Goal: Use online tool/utility: Utilize a website feature to perform a specific function

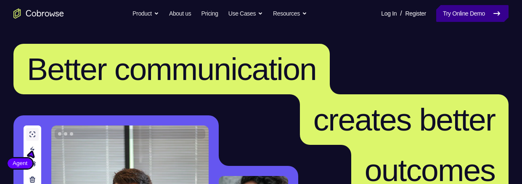
click at [468, 11] on link "Try Online Demo" at bounding box center [472, 13] width 72 height 17
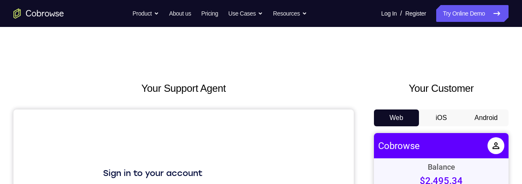
click at [480, 118] on button "Android" at bounding box center [485, 117] width 45 height 17
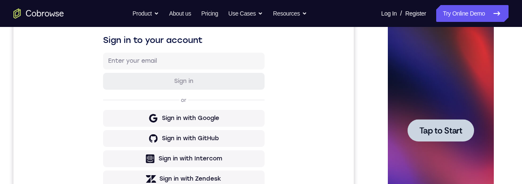
scroll to position [148, 0]
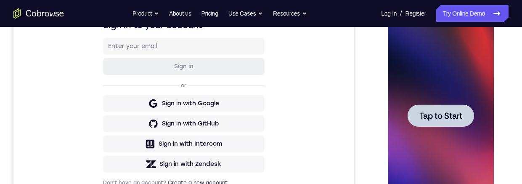
click at [448, 113] on span "Tap to Start" at bounding box center [440, 115] width 43 height 8
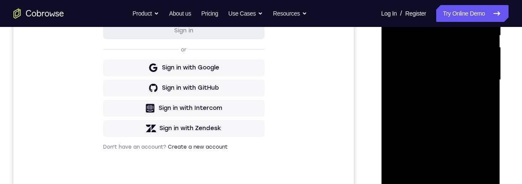
scroll to position [231, 0]
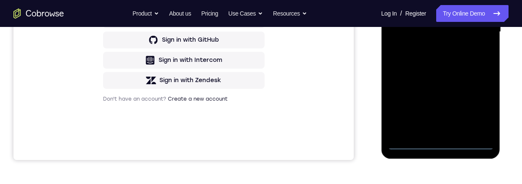
click at [438, 146] on div at bounding box center [440, 31] width 106 height 235
click at [478, 105] on div at bounding box center [440, 31] width 106 height 235
click at [446, 0] on div at bounding box center [440, 31] width 106 height 235
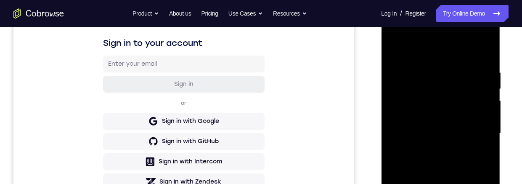
click at [474, 129] on div at bounding box center [440, 133] width 106 height 235
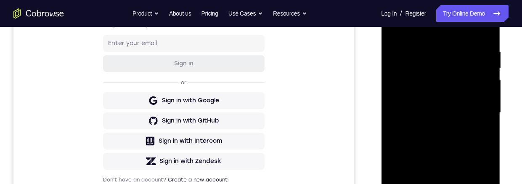
scroll to position [143, 0]
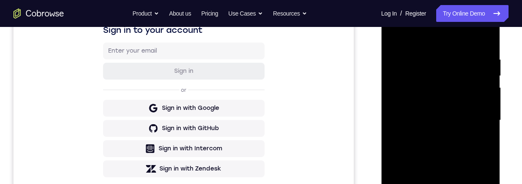
click at [430, 138] on div at bounding box center [440, 120] width 106 height 235
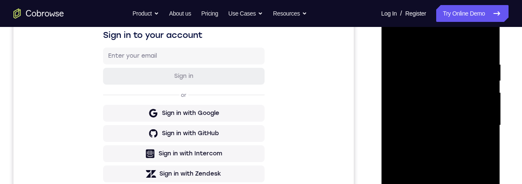
click at [459, 119] on div at bounding box center [440, 125] width 106 height 235
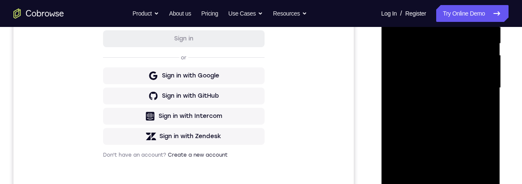
click at [446, 104] on div at bounding box center [440, 87] width 106 height 235
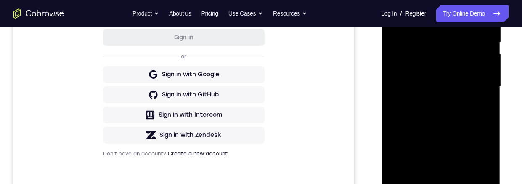
click at [469, 46] on div at bounding box center [440, 86] width 106 height 235
click at [453, 69] on div at bounding box center [440, 86] width 106 height 235
click at [441, 183] on div at bounding box center [440, 86] width 106 height 235
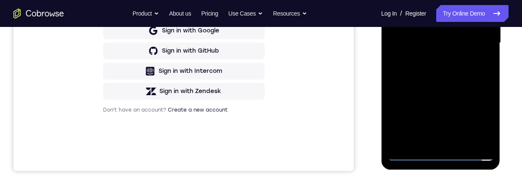
scroll to position [199, 0]
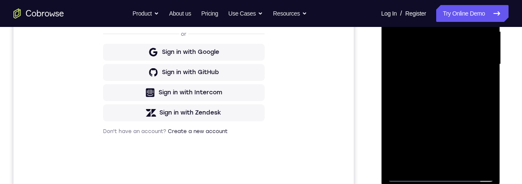
click at [403, 49] on div at bounding box center [440, 64] width 106 height 235
click at [452, 90] on div at bounding box center [440, 64] width 106 height 235
click at [443, 164] on div at bounding box center [440, 64] width 106 height 235
click at [439, 35] on div at bounding box center [440, 64] width 106 height 235
click at [451, 10] on div at bounding box center [440, 64] width 106 height 235
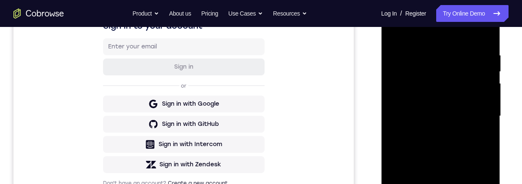
scroll to position [162, 0]
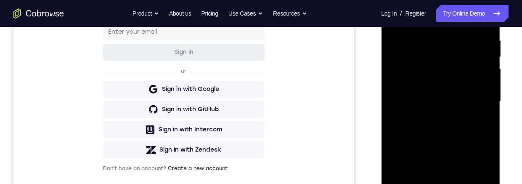
click at [448, 67] on div at bounding box center [440, 101] width 106 height 235
click at [476, 120] on div at bounding box center [440, 101] width 106 height 235
click at [478, 122] on div at bounding box center [440, 101] width 106 height 235
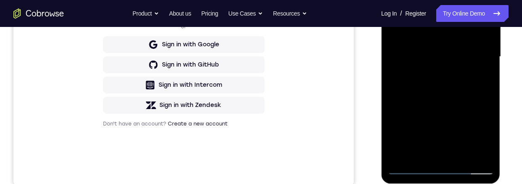
scroll to position [213, 0]
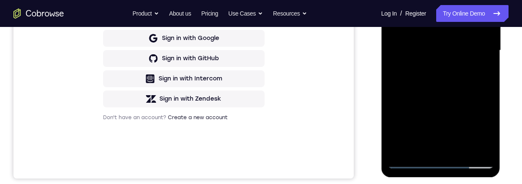
click at [474, 146] on div at bounding box center [440, 50] width 106 height 235
click at [475, 146] on div at bounding box center [440, 50] width 106 height 235
click at [461, 148] on div at bounding box center [440, 50] width 106 height 235
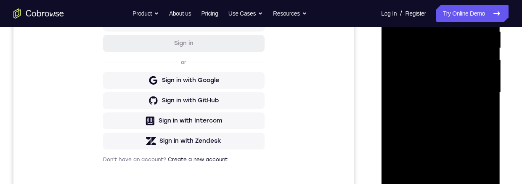
scroll to position [161, 0]
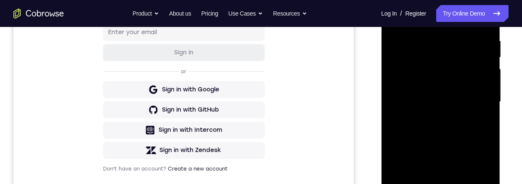
click at [479, 95] on div at bounding box center [440, 101] width 106 height 235
click at [448, 78] on div at bounding box center [440, 101] width 106 height 235
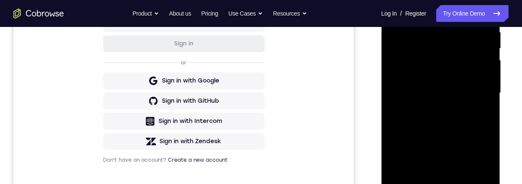
click at [424, 132] on div at bounding box center [440, 92] width 106 height 235
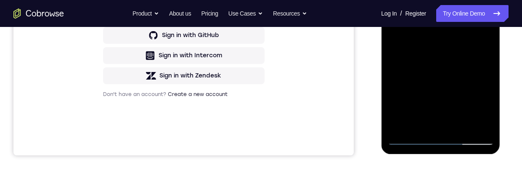
click at [468, 141] on div at bounding box center [440, 27] width 106 height 235
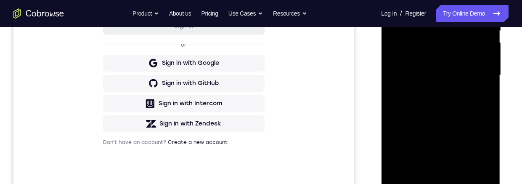
click at [421, 90] on div at bounding box center [440, 75] width 106 height 235
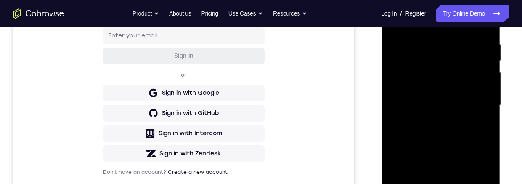
click at [456, 64] on div at bounding box center [440, 104] width 106 height 235
click at [444, 140] on div at bounding box center [440, 104] width 106 height 235
click at [474, 93] on div at bounding box center [440, 104] width 106 height 235
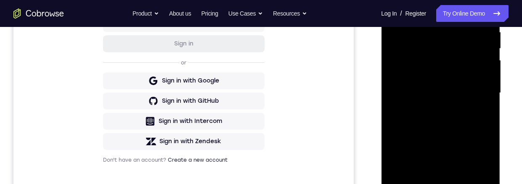
click at [466, 126] on div at bounding box center [440, 92] width 106 height 235
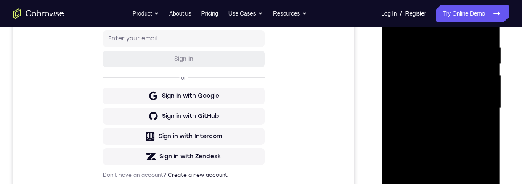
scroll to position [146, 0]
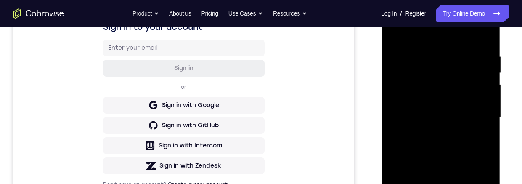
click at [429, 49] on div at bounding box center [440, 117] width 106 height 235
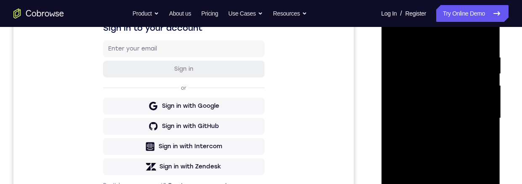
click at [484, 121] on div at bounding box center [440, 117] width 106 height 235
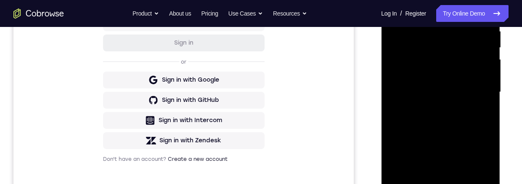
scroll to position [189, 0]
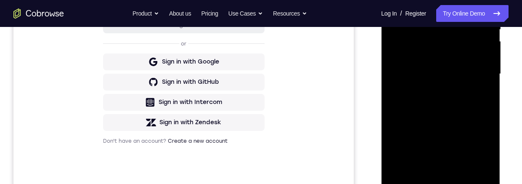
click at [474, 173] on div at bounding box center [440, 73] width 106 height 235
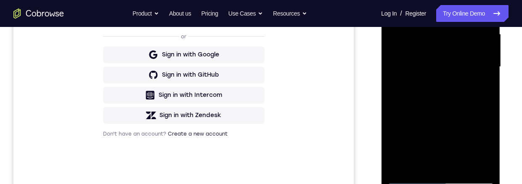
click at [484, 92] on div at bounding box center [440, 66] width 106 height 235
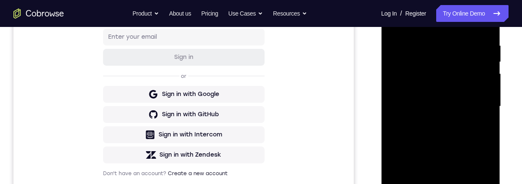
scroll to position [145, 0]
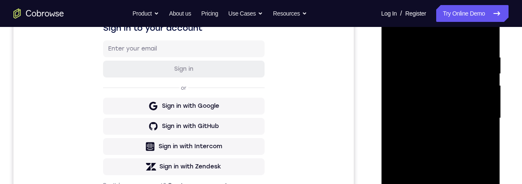
click at [486, 104] on div at bounding box center [440, 117] width 106 height 235
click at [486, 95] on div at bounding box center [440, 117] width 106 height 235
click at [483, 38] on div at bounding box center [440, 117] width 106 height 235
click at [406, 49] on div at bounding box center [440, 117] width 106 height 235
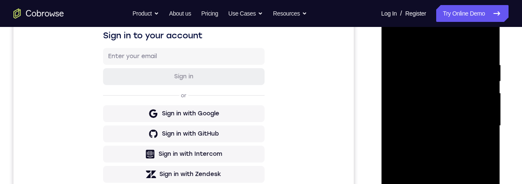
scroll to position [139, 0]
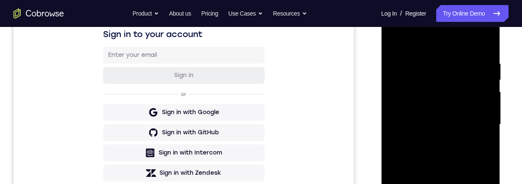
click at [479, 89] on div at bounding box center [440, 124] width 106 height 235
click at [483, 44] on div at bounding box center [440, 123] width 106 height 235
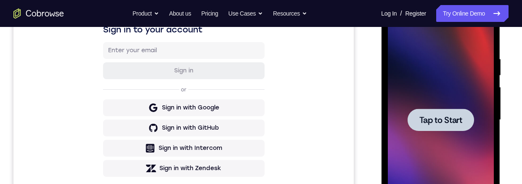
scroll to position [162, 0]
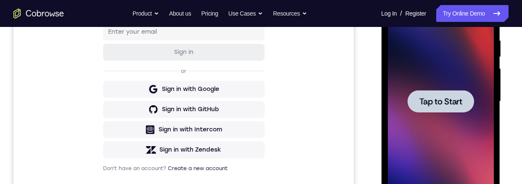
click at [451, 99] on span "Tap to Start" at bounding box center [440, 101] width 43 height 8
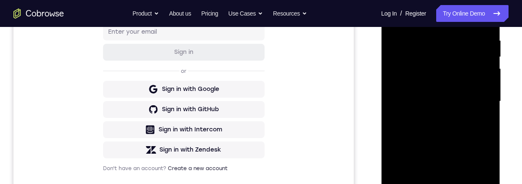
click at [439, 183] on div at bounding box center [440, 101] width 106 height 235
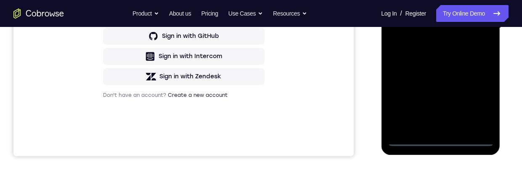
scroll to position [196, 0]
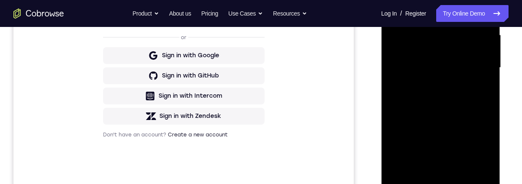
click at [404, 56] on div at bounding box center [440, 67] width 106 height 235
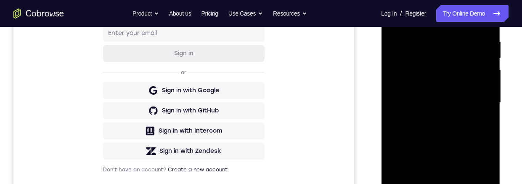
click at [453, 123] on div at bounding box center [440, 102] width 106 height 235
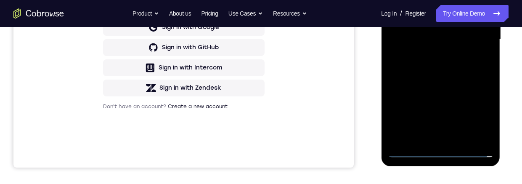
click at [447, 140] on div at bounding box center [440, 39] width 106 height 235
click at [457, 8] on div at bounding box center [440, 39] width 106 height 235
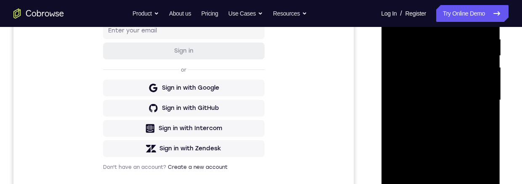
click at [466, 49] on div at bounding box center [440, 99] width 106 height 235
click at [448, 74] on div at bounding box center [440, 99] width 106 height 235
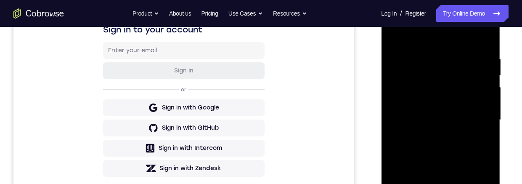
click at [476, 140] on div at bounding box center [440, 119] width 106 height 235
click at [476, 183] on div at bounding box center [440, 119] width 106 height 235
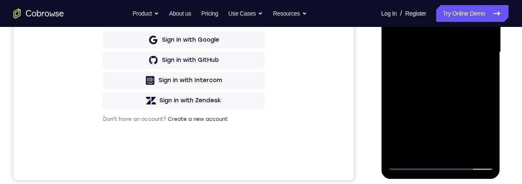
click at [475, 150] on div at bounding box center [440, 51] width 106 height 235
click at [465, 151] on div at bounding box center [440, 51] width 106 height 235
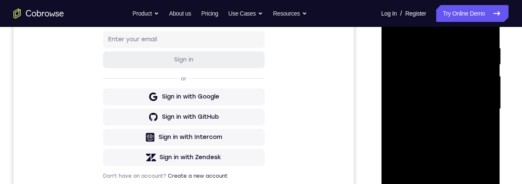
scroll to position [122, 0]
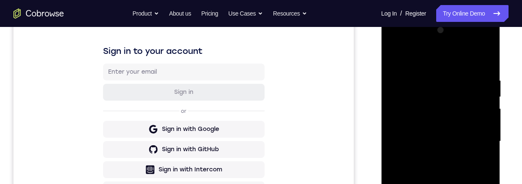
click at [478, 133] on div at bounding box center [440, 141] width 106 height 235
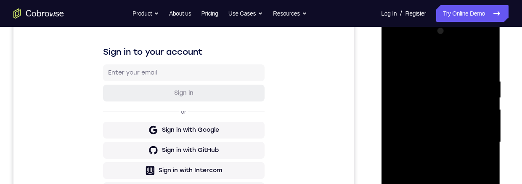
click at [448, 44] on div at bounding box center [440, 141] width 106 height 235
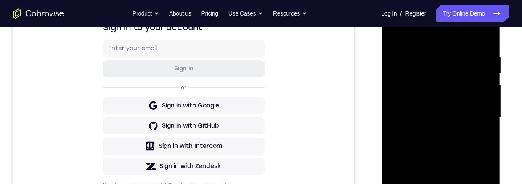
scroll to position [182, 0]
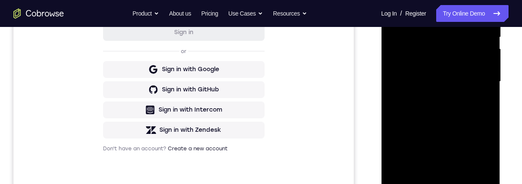
click at [444, 74] on div at bounding box center [440, 81] width 106 height 235
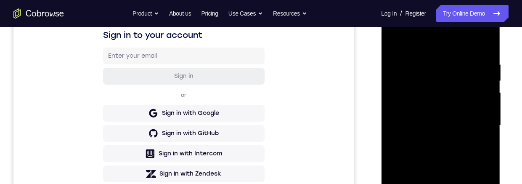
scroll to position [131, 0]
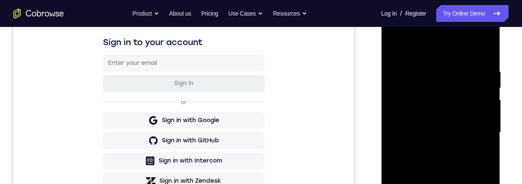
click at [395, 34] on div at bounding box center [440, 132] width 106 height 235
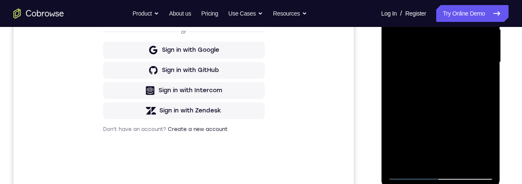
scroll to position [218, 0]
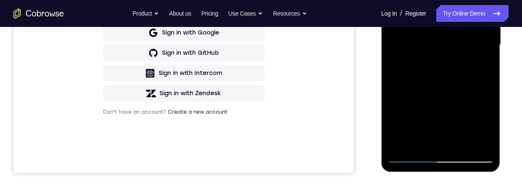
click at [441, 158] on div at bounding box center [440, 44] width 106 height 235
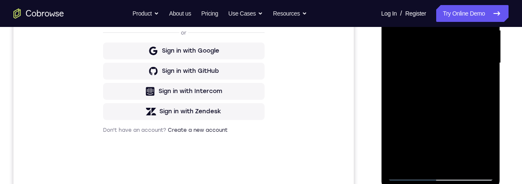
scroll to position [181, 0]
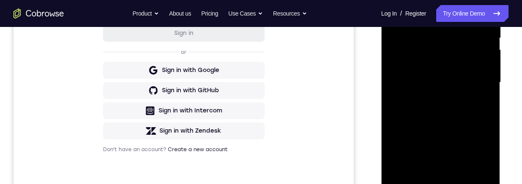
click at [474, 159] on div at bounding box center [440, 82] width 106 height 235
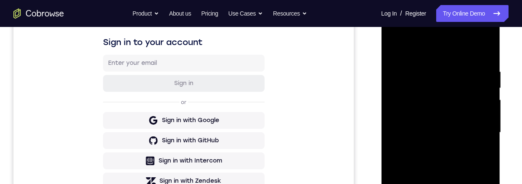
scroll to position [108, 0]
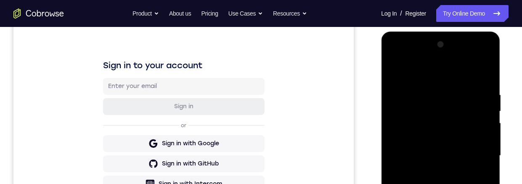
click at [430, 75] on div at bounding box center [440, 155] width 106 height 235
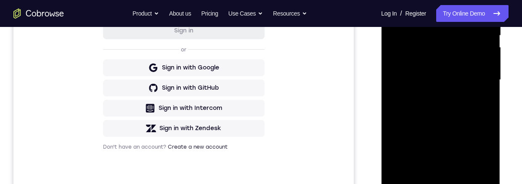
scroll to position [183, 0]
click at [468, 149] on div at bounding box center [440, 79] width 106 height 235
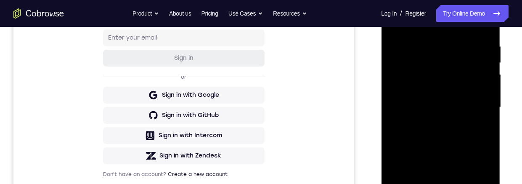
scroll to position [200, 0]
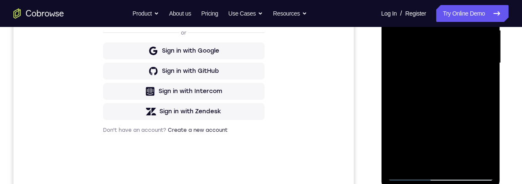
click at [476, 160] on div at bounding box center [440, 62] width 106 height 235
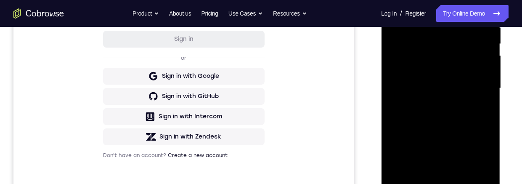
click at [474, 84] on div at bounding box center [440, 88] width 106 height 235
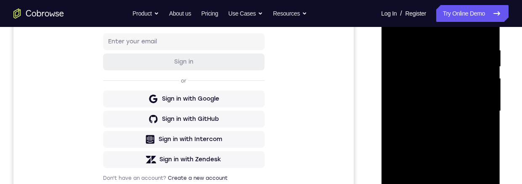
click at [429, 126] on div at bounding box center [440, 110] width 106 height 235
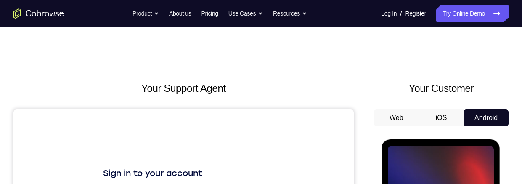
scroll to position [65, 0]
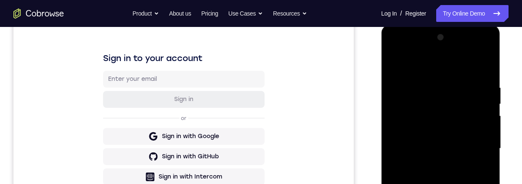
scroll to position [131, 0]
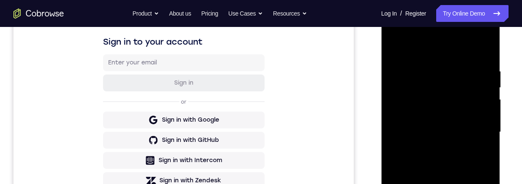
click at [438, 183] on div at bounding box center [440, 131] width 106 height 235
click at [476, 183] on div at bounding box center [440, 131] width 106 height 235
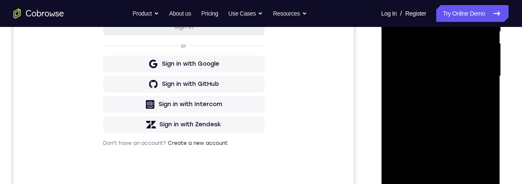
scroll to position [138, 0]
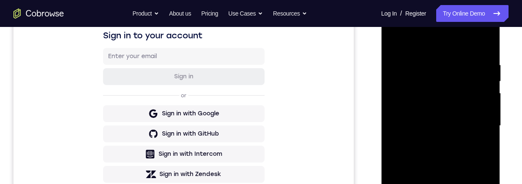
click at [440, 42] on div at bounding box center [440, 125] width 106 height 235
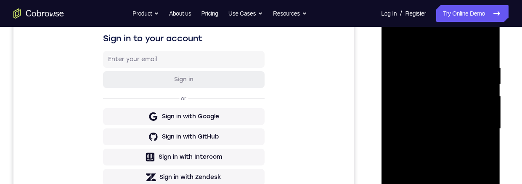
click at [476, 128] on div at bounding box center [440, 128] width 106 height 235
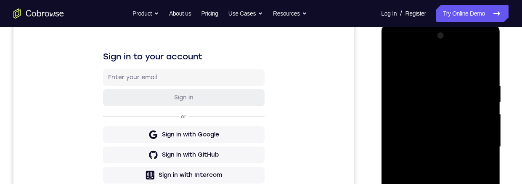
click at [429, 164] on div at bounding box center [440, 146] width 106 height 235
click at [457, 138] on div at bounding box center [440, 146] width 106 height 235
click at [446, 161] on div at bounding box center [440, 146] width 106 height 235
click at [466, 103] on div at bounding box center [440, 146] width 106 height 235
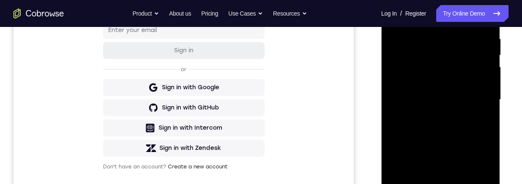
click at [458, 77] on div at bounding box center [440, 99] width 106 height 235
click at [439, 183] on div at bounding box center [440, 99] width 106 height 235
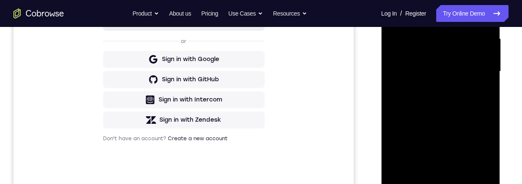
click at [405, 58] on div at bounding box center [440, 71] width 106 height 235
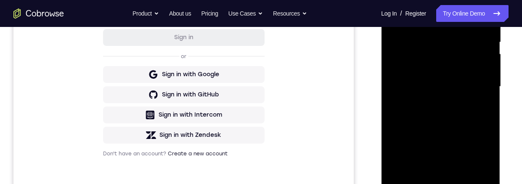
click at [450, 109] on div at bounding box center [440, 86] width 106 height 235
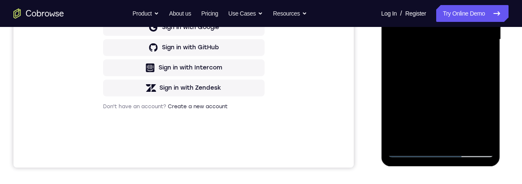
click at [442, 137] on div at bounding box center [440, 39] width 106 height 235
click at [452, 11] on div at bounding box center [440, 39] width 106 height 235
click at [458, 0] on div at bounding box center [440, 39] width 106 height 235
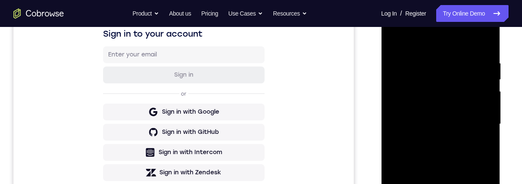
click at [452, 93] on div at bounding box center [440, 123] width 106 height 235
click at [479, 143] on div at bounding box center [440, 123] width 106 height 235
click at [478, 143] on div at bounding box center [440, 123] width 106 height 235
click at [474, 183] on div at bounding box center [440, 123] width 106 height 235
click at [476, 183] on div at bounding box center [440, 123] width 106 height 235
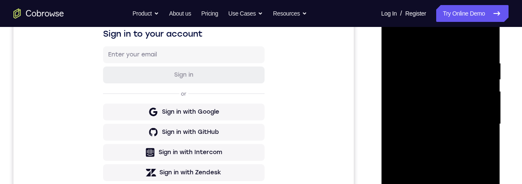
click at [447, 183] on div at bounding box center [440, 123] width 106 height 235
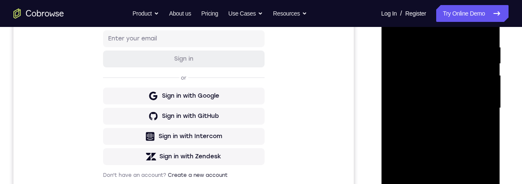
click at [478, 101] on div at bounding box center [440, 107] width 106 height 235
click at [455, 76] on div at bounding box center [440, 107] width 106 height 235
click at [422, 146] on div at bounding box center [440, 107] width 106 height 235
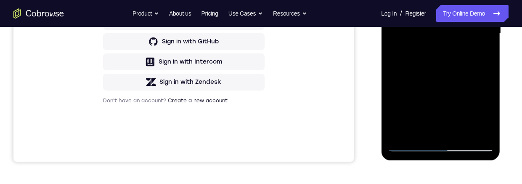
click at [468, 147] on div at bounding box center [440, 33] width 106 height 235
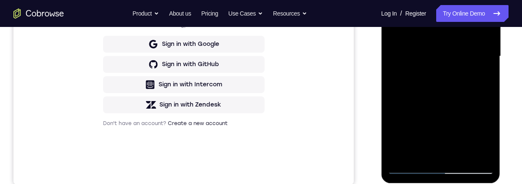
click at [432, 59] on div at bounding box center [440, 56] width 106 height 235
click at [455, 21] on div at bounding box center [440, 56] width 106 height 235
click at [437, 91] on div at bounding box center [440, 56] width 106 height 235
click at [466, 47] on div at bounding box center [440, 56] width 106 height 235
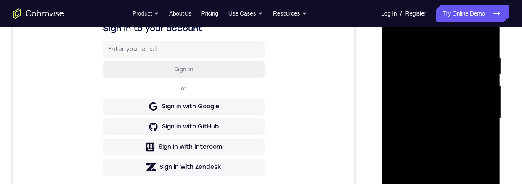
scroll to position [170, 0]
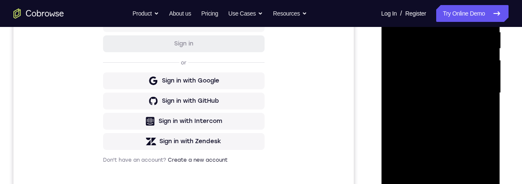
click at [458, 129] on div at bounding box center [440, 92] width 106 height 235
click at [462, 183] on div at bounding box center [440, 92] width 106 height 235
click at [455, 136] on div at bounding box center [440, 92] width 106 height 235
click at [428, 138] on div at bounding box center [440, 92] width 106 height 235
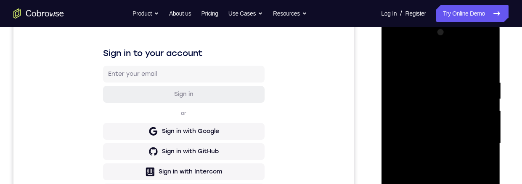
click at [393, 61] on div at bounding box center [440, 143] width 106 height 235
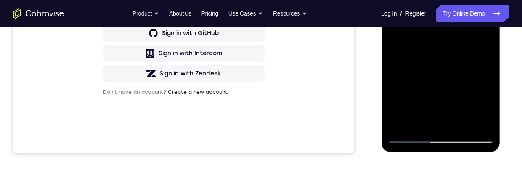
scroll to position [233, 0]
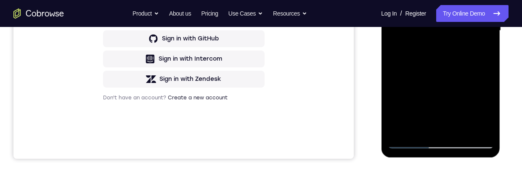
click at [422, 76] on div at bounding box center [440, 30] width 106 height 235
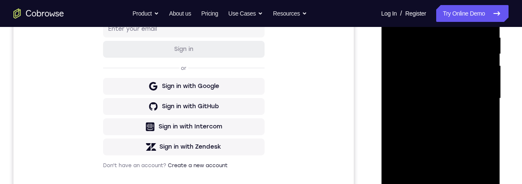
scroll to position [124, 0]
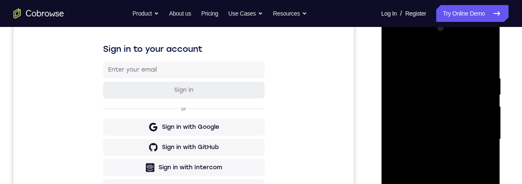
click at [392, 55] on div at bounding box center [440, 138] width 106 height 235
click at [439, 160] on div at bounding box center [440, 138] width 106 height 235
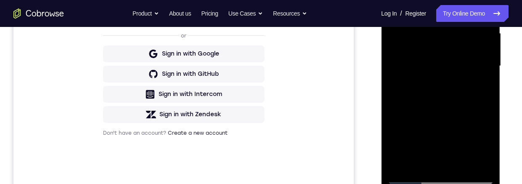
scroll to position [227, 0]
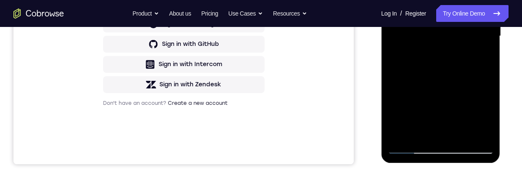
click at [396, 0] on div at bounding box center [440, 35] width 106 height 235
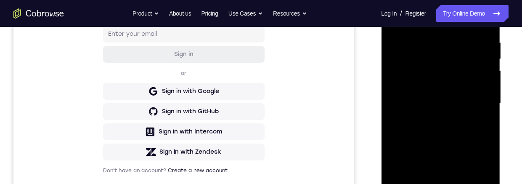
scroll to position [191, 0]
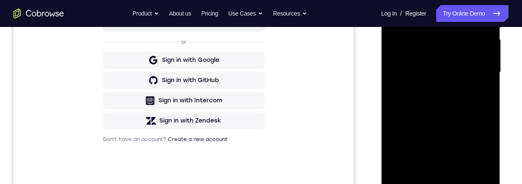
click at [426, 130] on div at bounding box center [440, 72] width 106 height 235
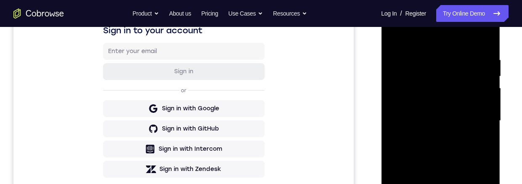
click at [392, 41] on div at bounding box center [440, 120] width 106 height 235
click at [437, 183] on div at bounding box center [440, 120] width 106 height 235
